Goal: Information Seeking & Learning: Learn about a topic

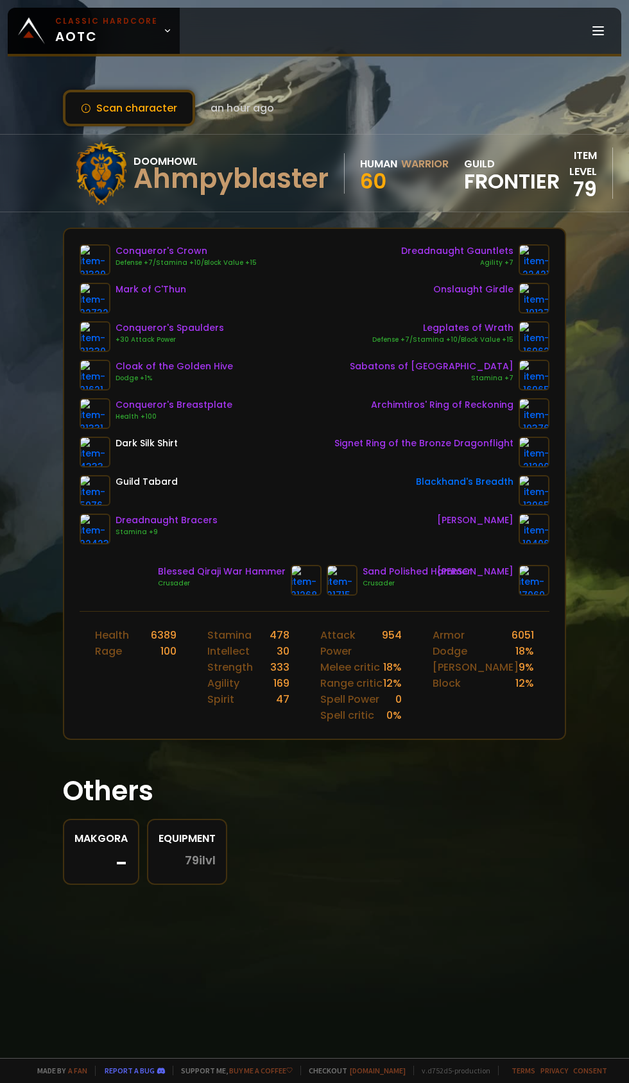
click at [166, 29] on icon at bounding box center [167, 30] width 9 height 9
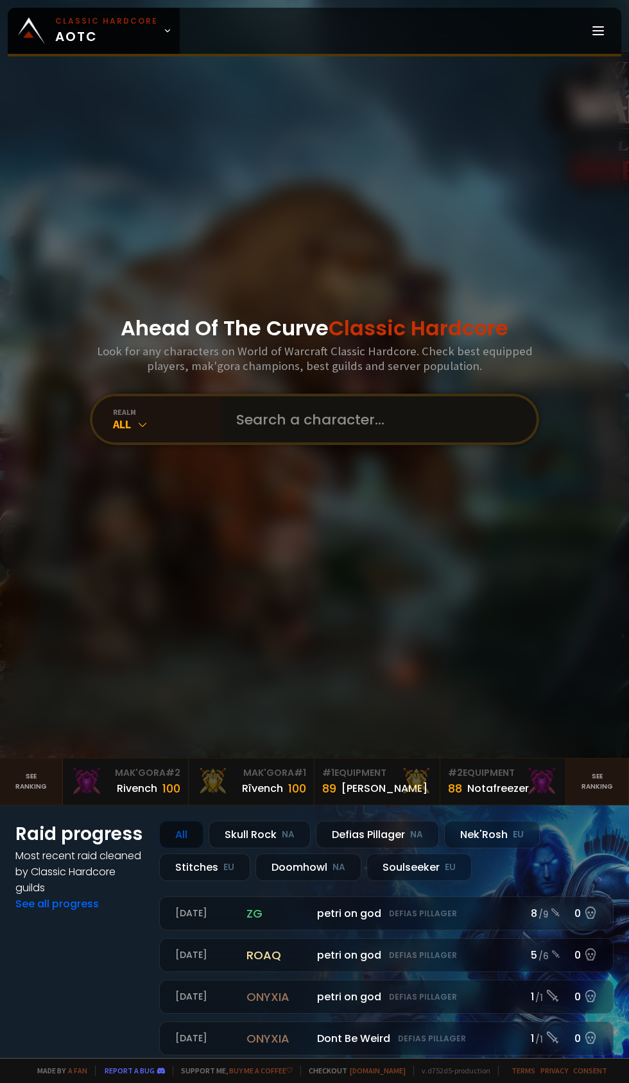
click at [320, 443] on input "text" at bounding box center [374, 419] width 293 height 46
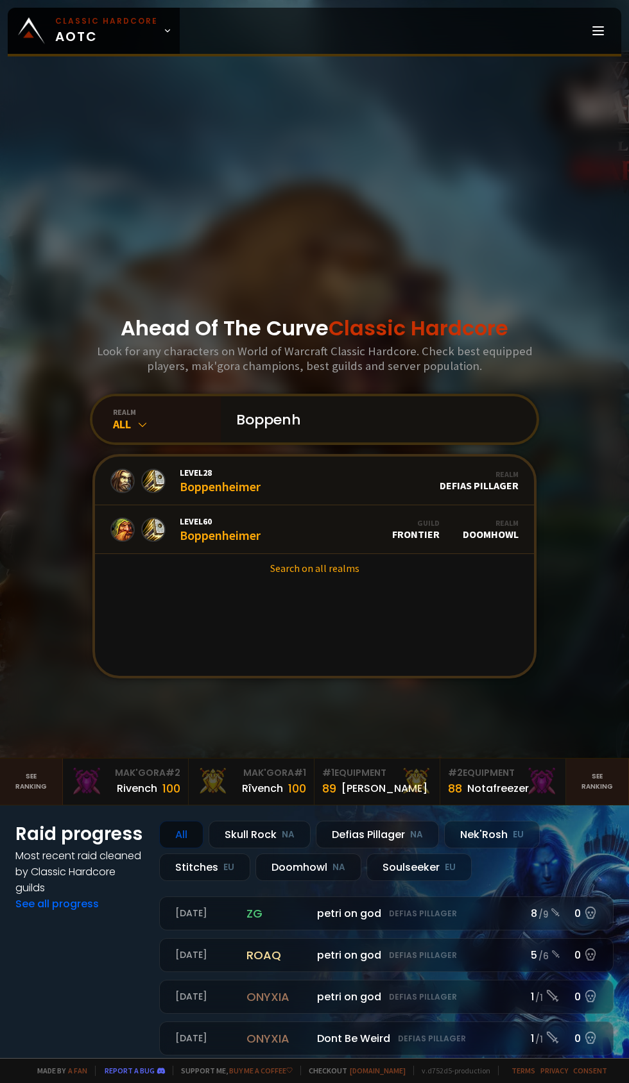
type input "Boppenh"
click at [273, 554] on link "Level 60 Boppenheimer Guild Frontier Realm Doomhowl" at bounding box center [314, 530] width 439 height 49
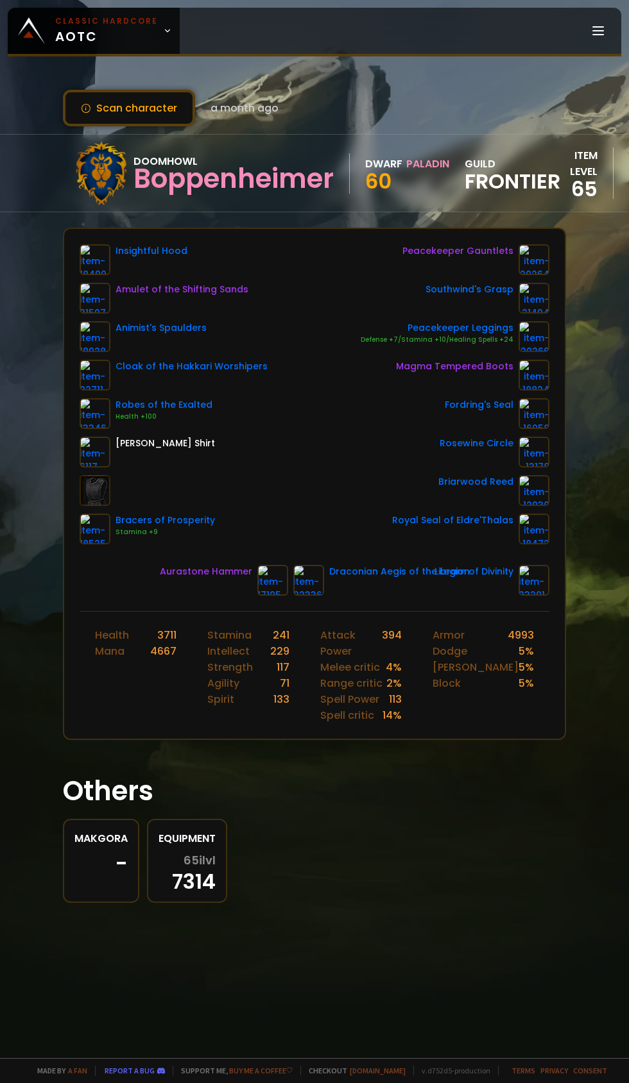
click at [163, 29] on icon at bounding box center [167, 30] width 9 height 9
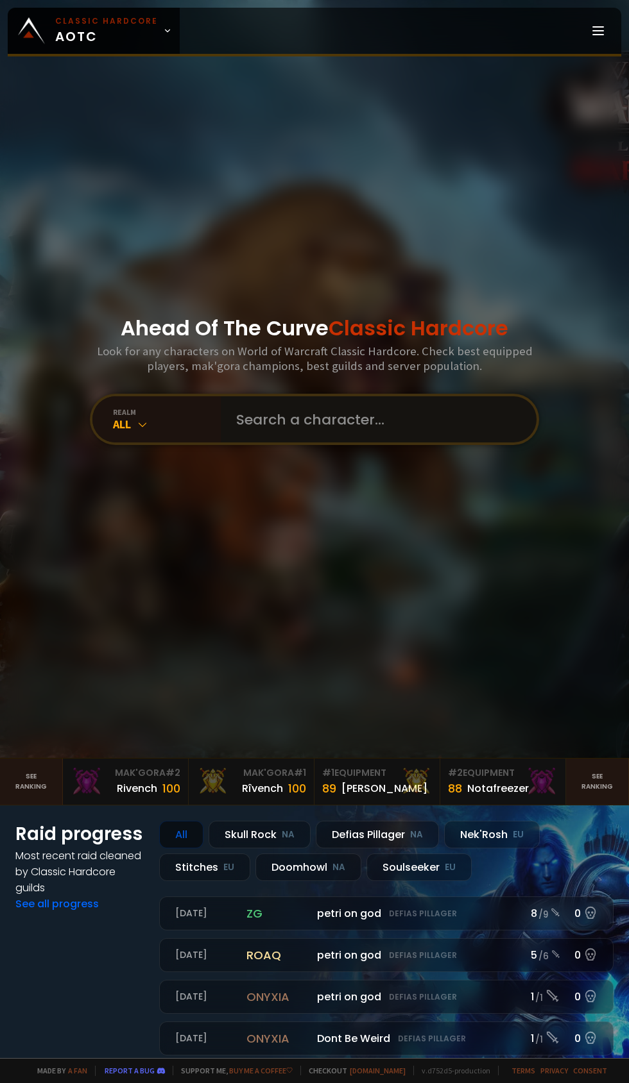
click at [323, 443] on input "text" at bounding box center [374, 419] width 293 height 46
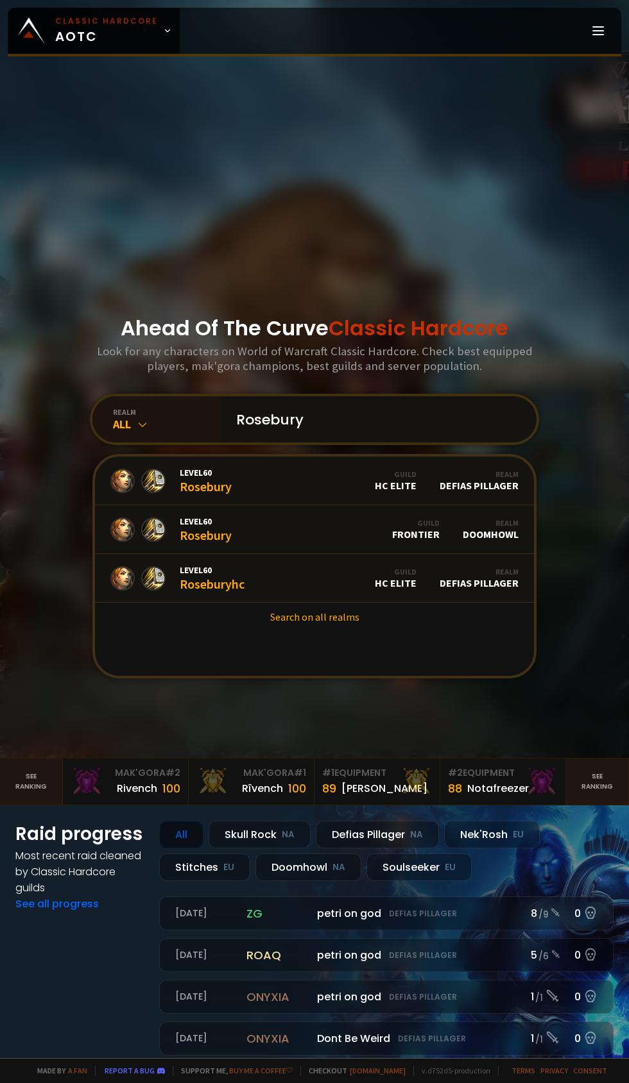
type input "Rosebury"
click at [313, 554] on link "Level 60 Rosebury Guild Frontier Realm Doomhowl" at bounding box center [314, 530] width 439 height 49
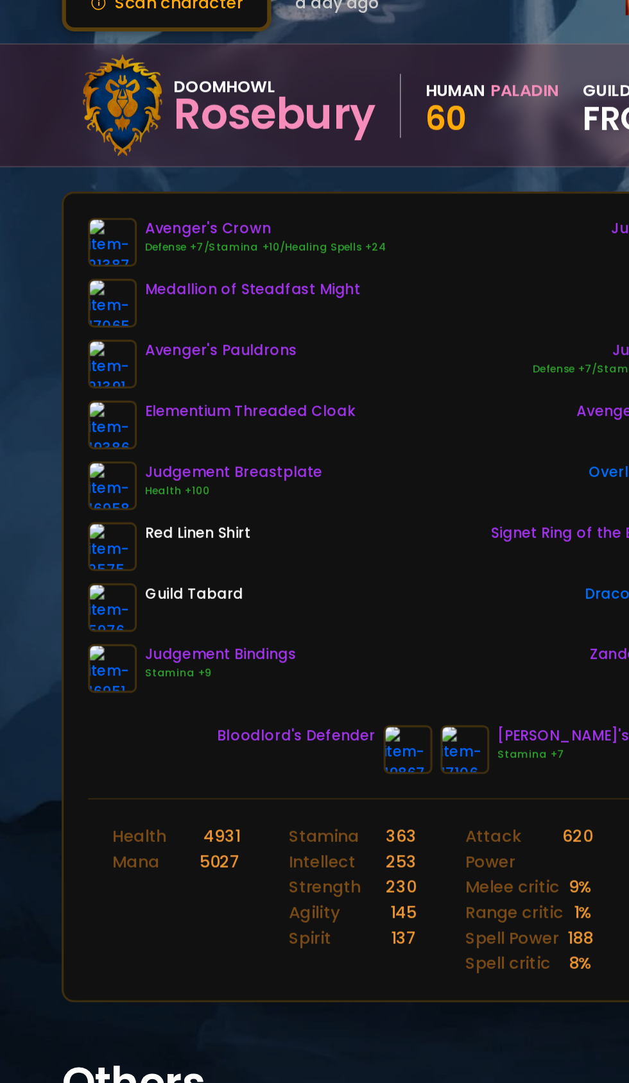
click at [96, 343] on img at bounding box center [95, 336] width 31 height 31
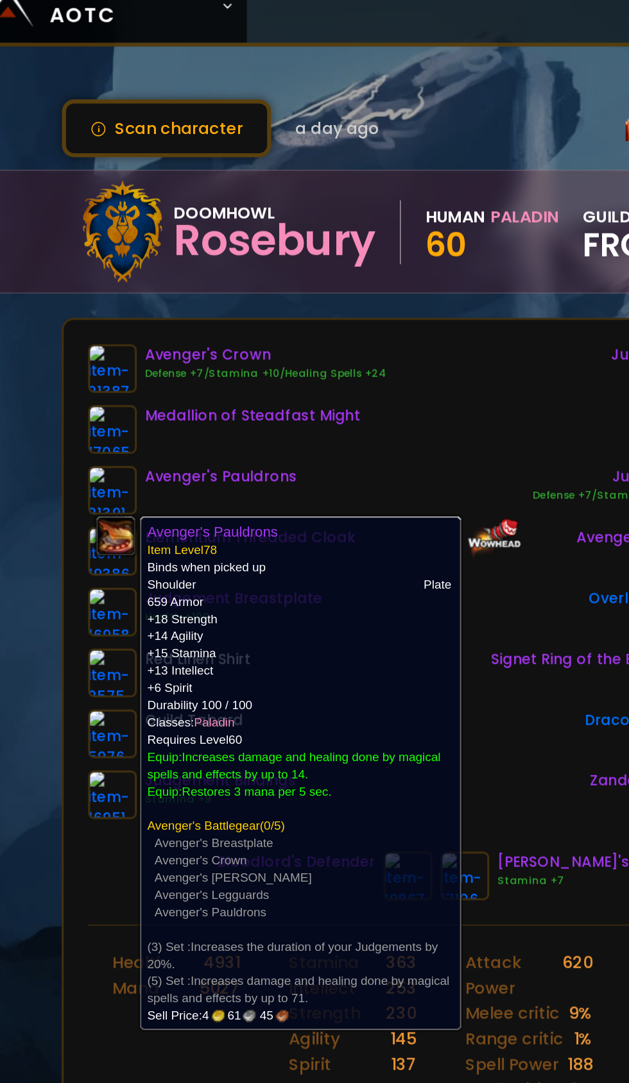
click at [315, 278] on div "Avenger's Crown Defense +7/Stamina +10/Healing Spells +24 Medallion of Steadfas…" at bounding box center [315, 394] width 470 height 300
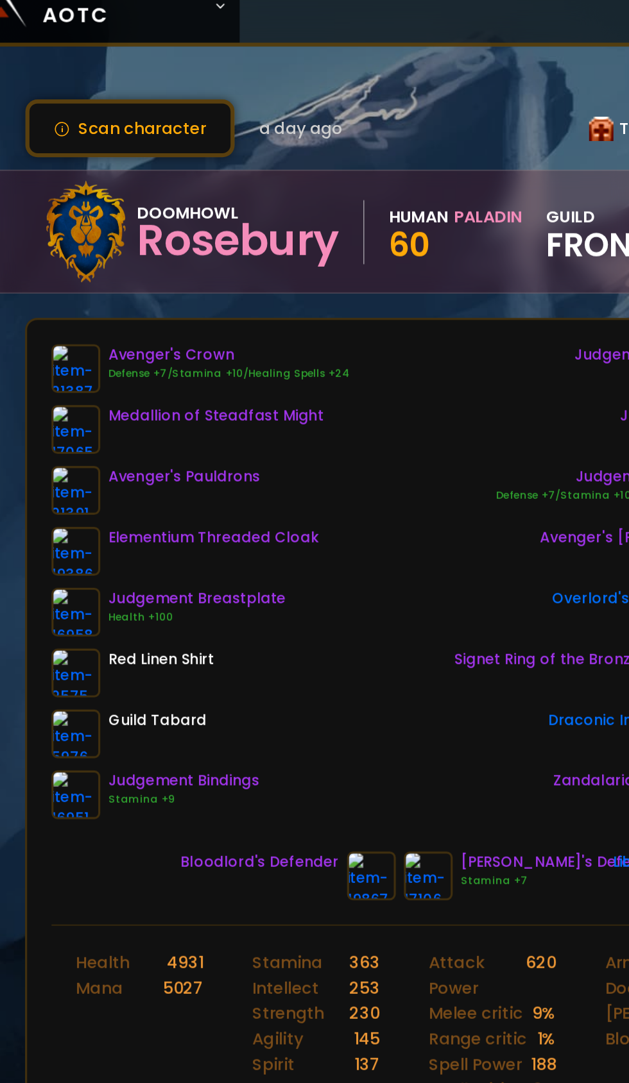
scroll to position [0, 24]
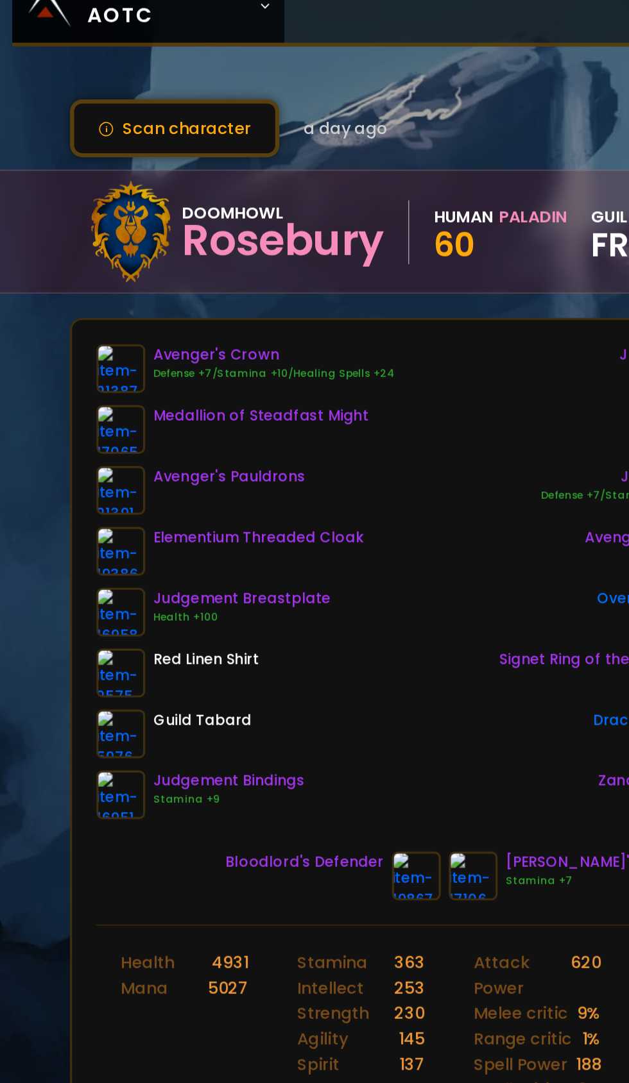
click at [76, 336] on img at bounding box center [76, 336] width 31 height 31
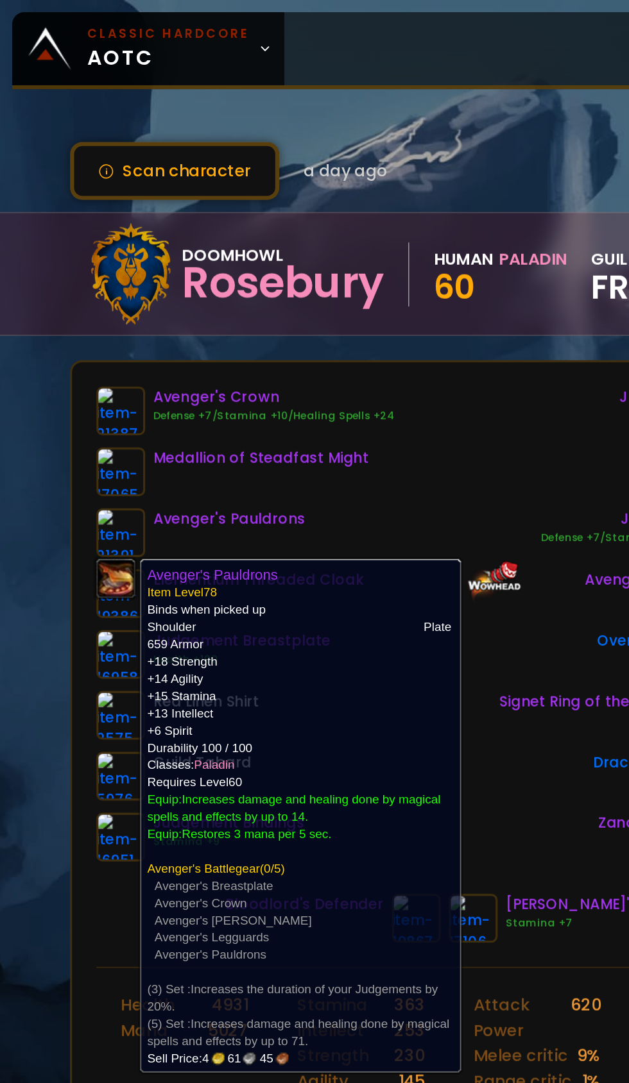
click at [275, 309] on div "Avenger's Crown Defense +7/Stamina +10/Healing Spells +24 Medallion of Steadfas…" at bounding box center [296, 394] width 470 height 300
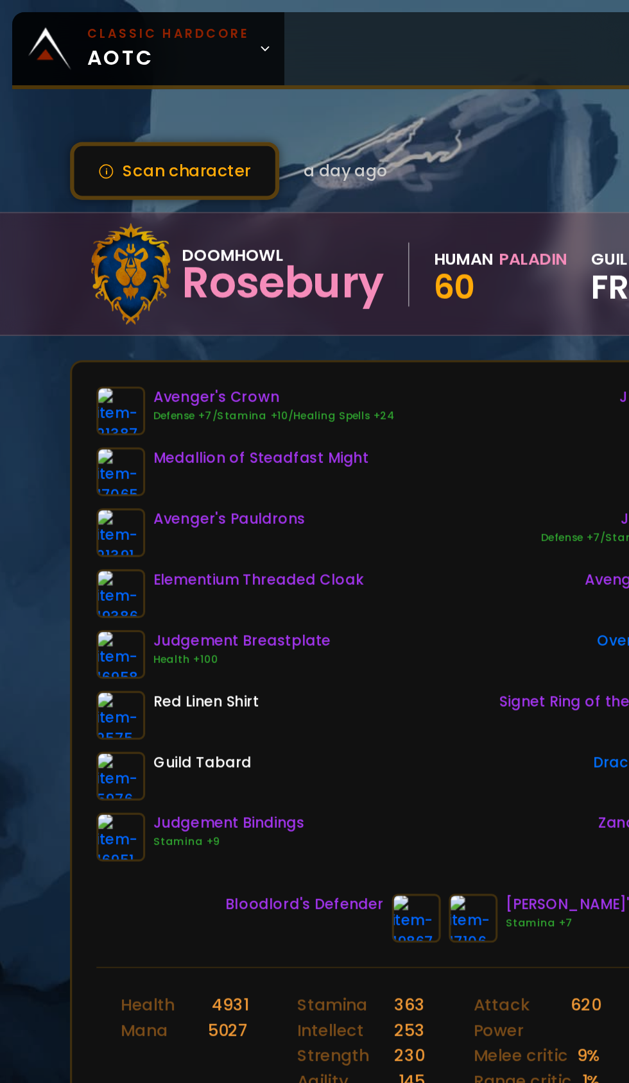
click at [69, 334] on img at bounding box center [76, 336] width 31 height 31
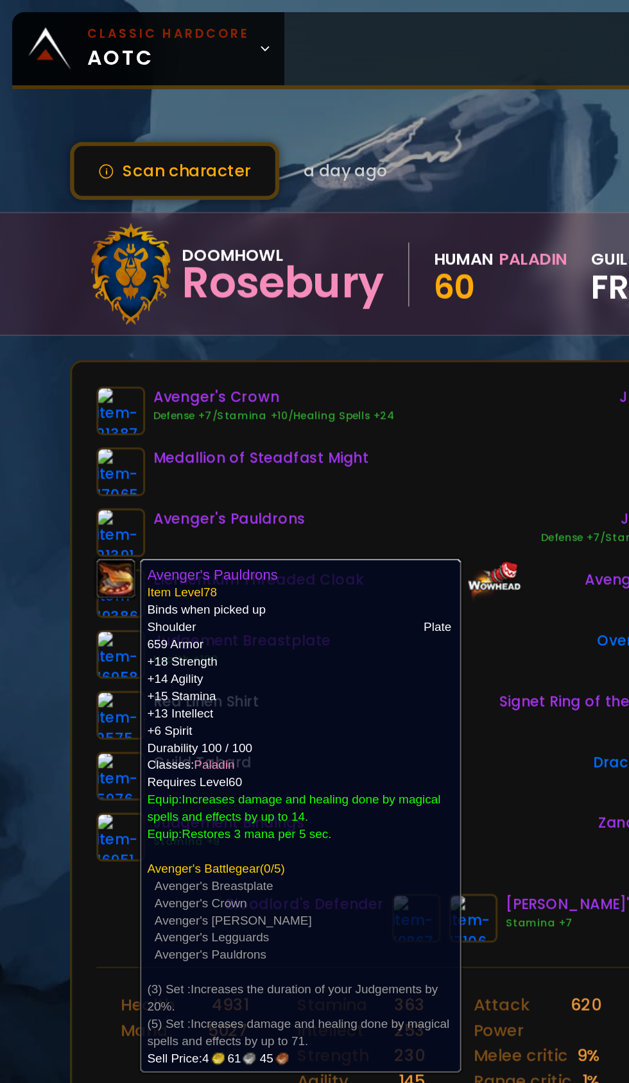
click at [305, 289] on div "Avenger's Crown Defense +7/Stamina +10/Healing Spells +24 Medallion of Steadfas…" at bounding box center [296, 394] width 470 height 300
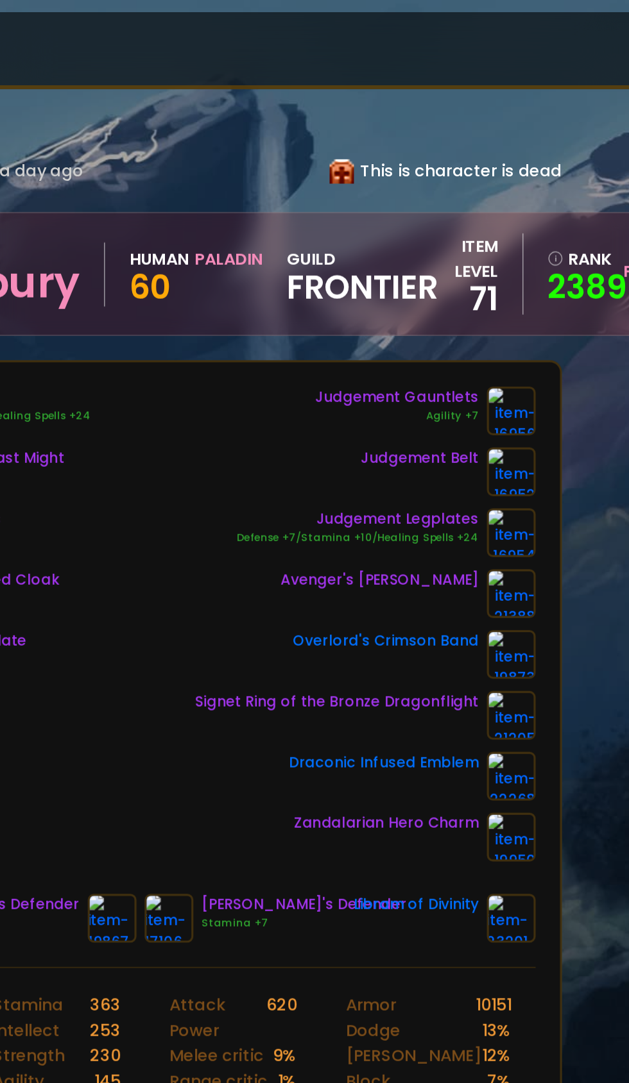
click at [514, 299] on img at bounding box center [515, 298] width 31 height 31
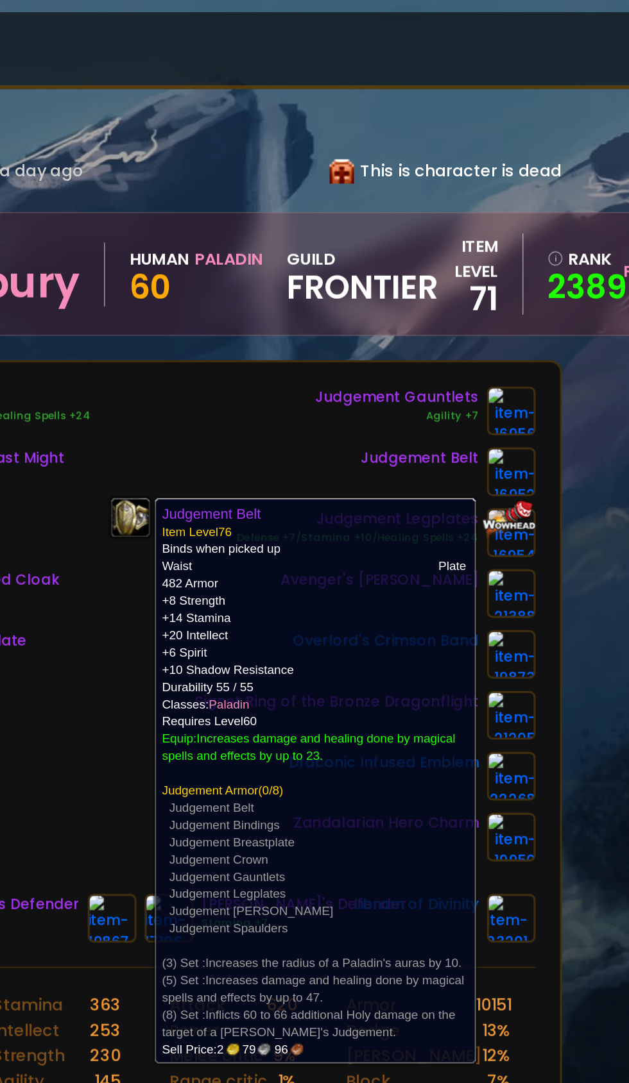
click at [573, 398] on div "Scan character a day ago This is character is dead Doomhowl Rosebury Human Pala…" at bounding box center [314, 529] width 629 height 1058
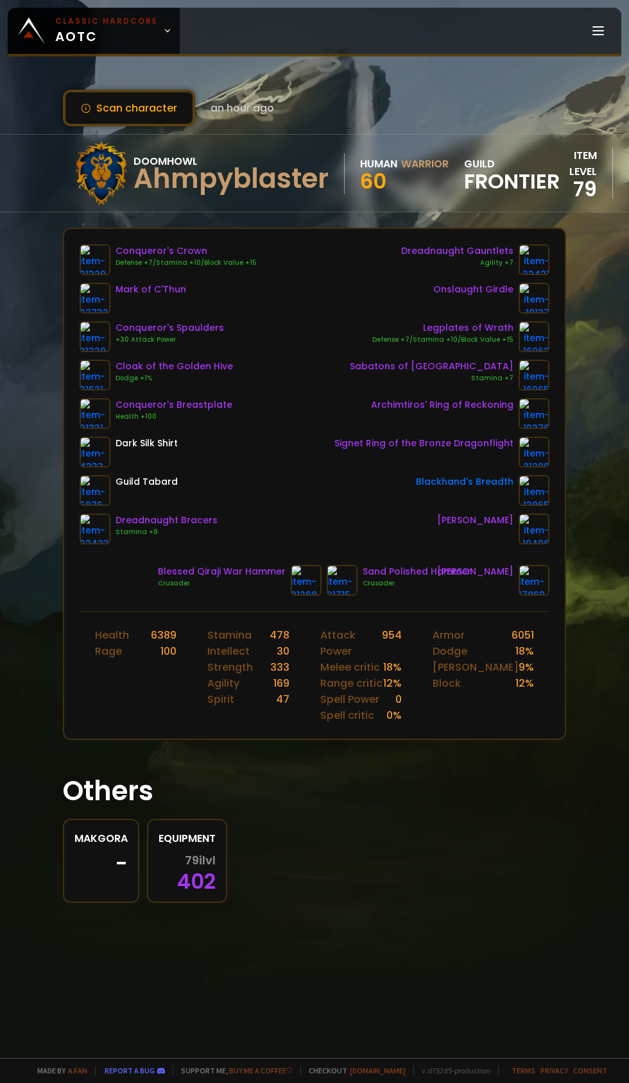
click at [163, 31] on icon at bounding box center [167, 30] width 9 height 9
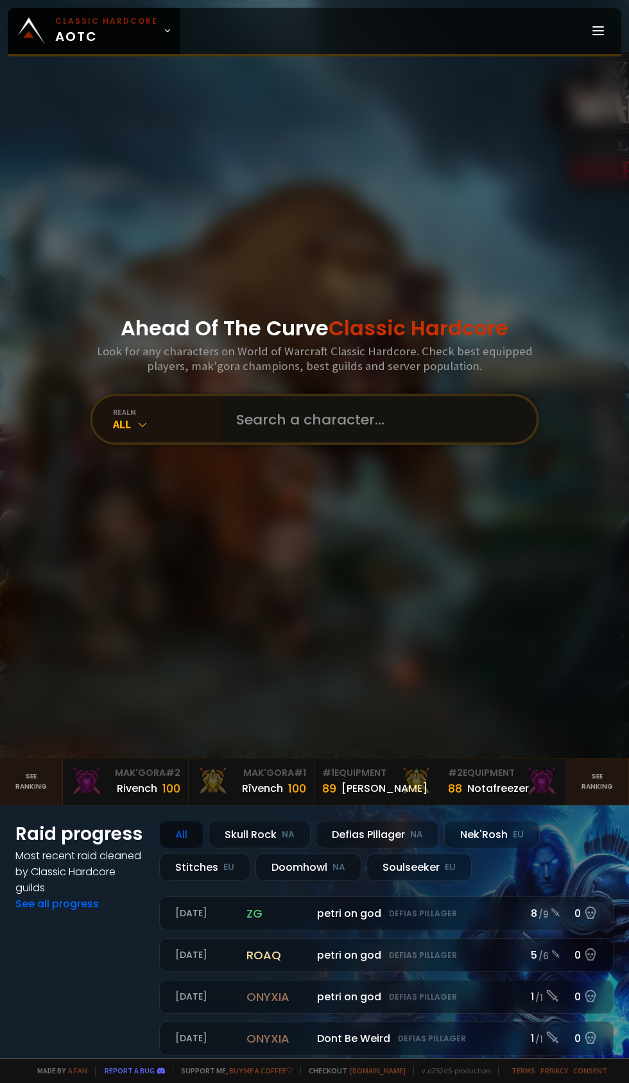
click at [330, 443] on input "text" at bounding box center [374, 419] width 293 height 46
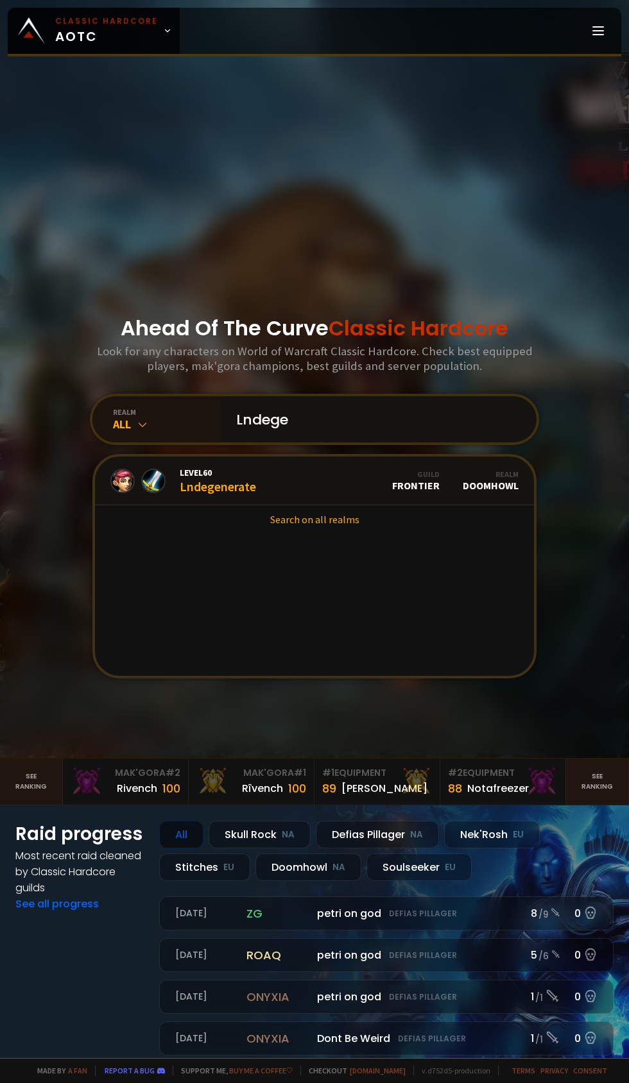
type input "Lndege"
click at [236, 479] on span "Level 60" at bounding box center [218, 473] width 76 height 12
